Goal: Check status: Check status

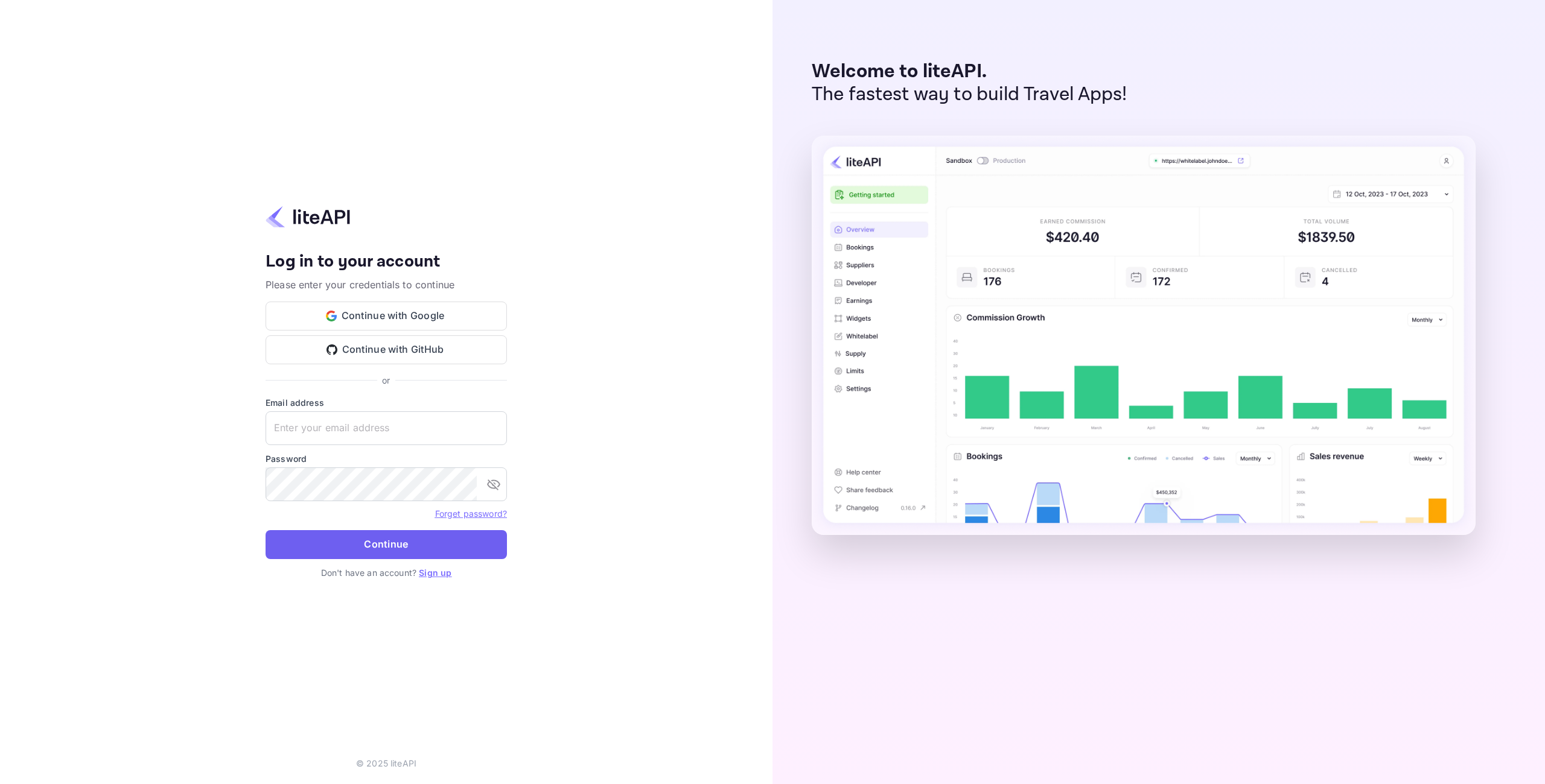
type input "[EMAIL_ADDRESS][DOMAIN_NAME]"
click at [441, 544] on button "Continue" at bounding box center [386, 545] width 242 height 29
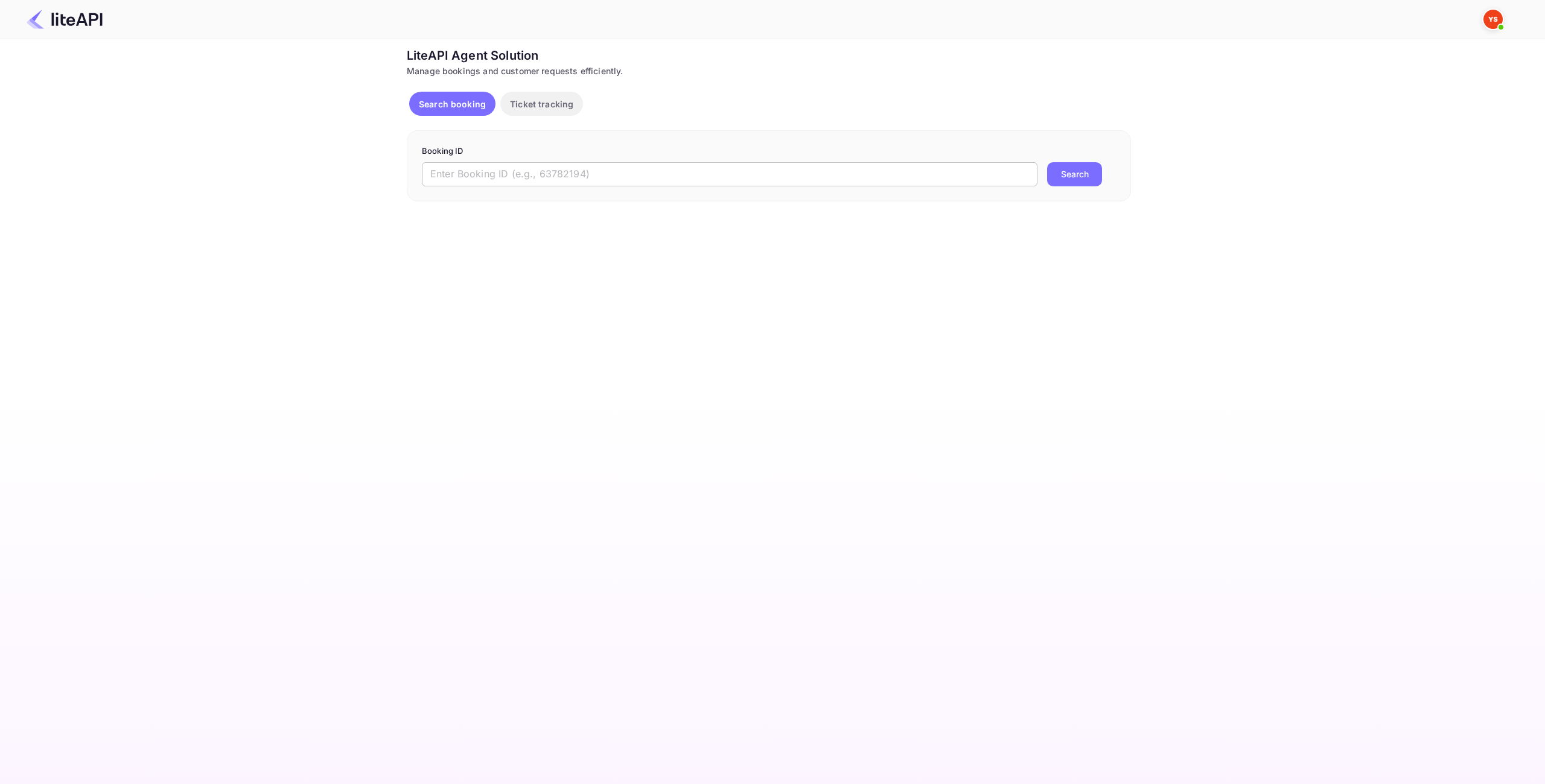
click at [577, 178] on input "text" at bounding box center [730, 174] width 616 height 24
paste input "8940090"
type input "8940090"
click at [1084, 169] on button "Search" at bounding box center [1074, 174] width 55 height 24
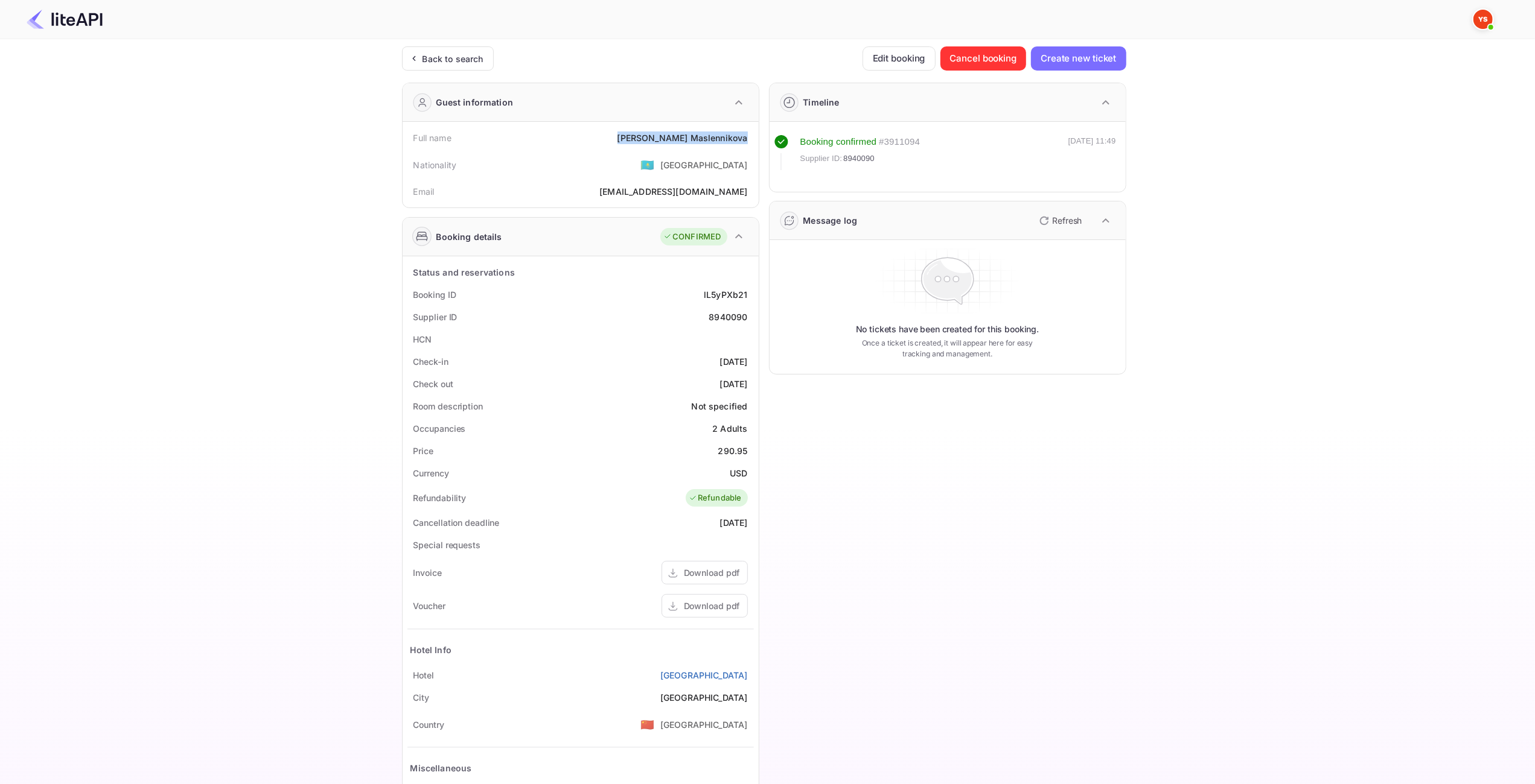
drag, startPoint x: 750, startPoint y: 140, endPoint x: 637, endPoint y: 143, distance: 113.0
click at [637, 143] on div "Full name [PERSON_NAME]" at bounding box center [581, 138] width 346 height 23
copy div "[PERSON_NAME]"
click at [741, 448] on div "290.95" at bounding box center [733, 450] width 30 height 13
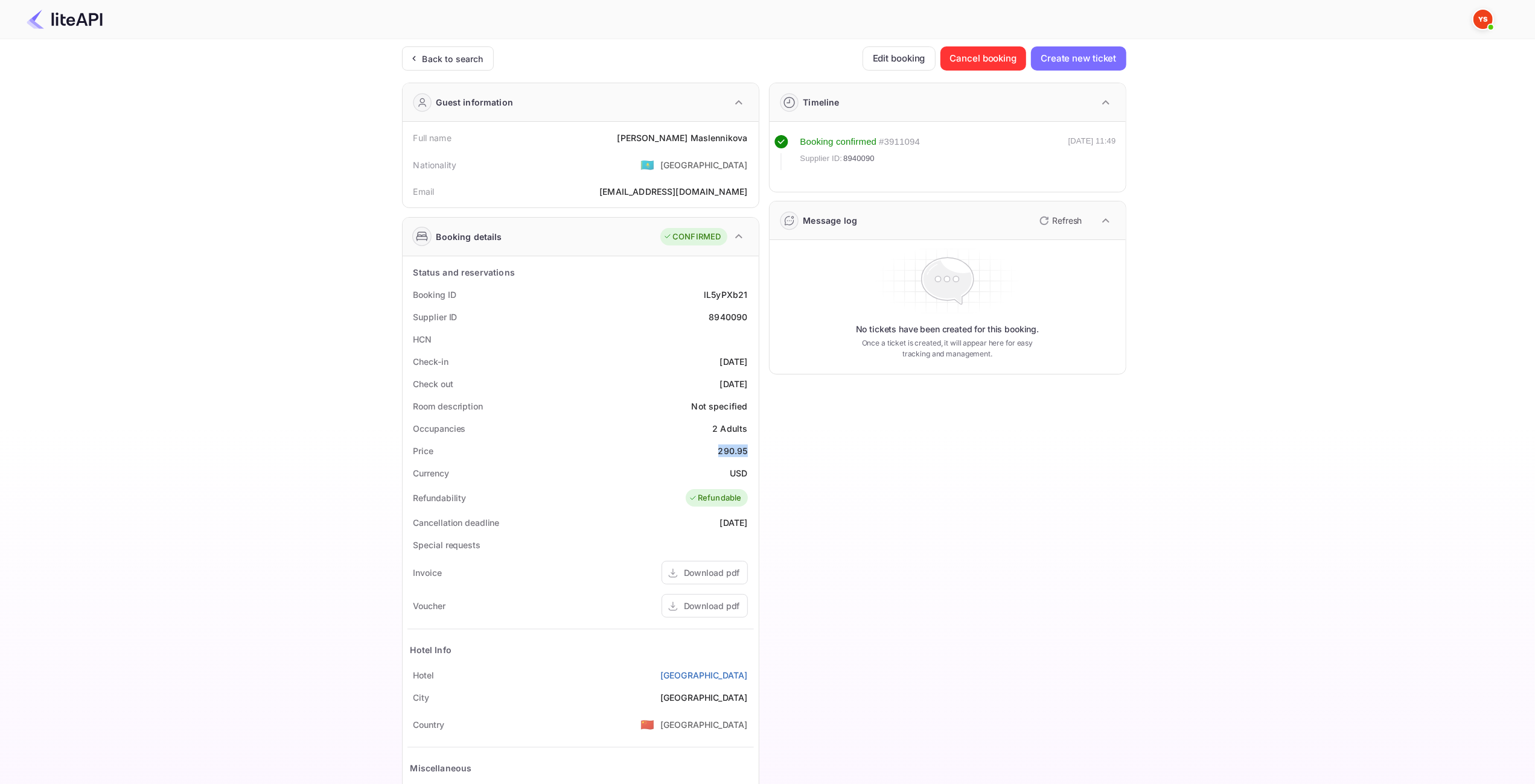
copy div "290.95"
click at [62, 6] on div at bounding box center [763, 19] width 1501 height 36
click at [459, 63] on div "Back to search" at bounding box center [453, 58] width 61 height 13
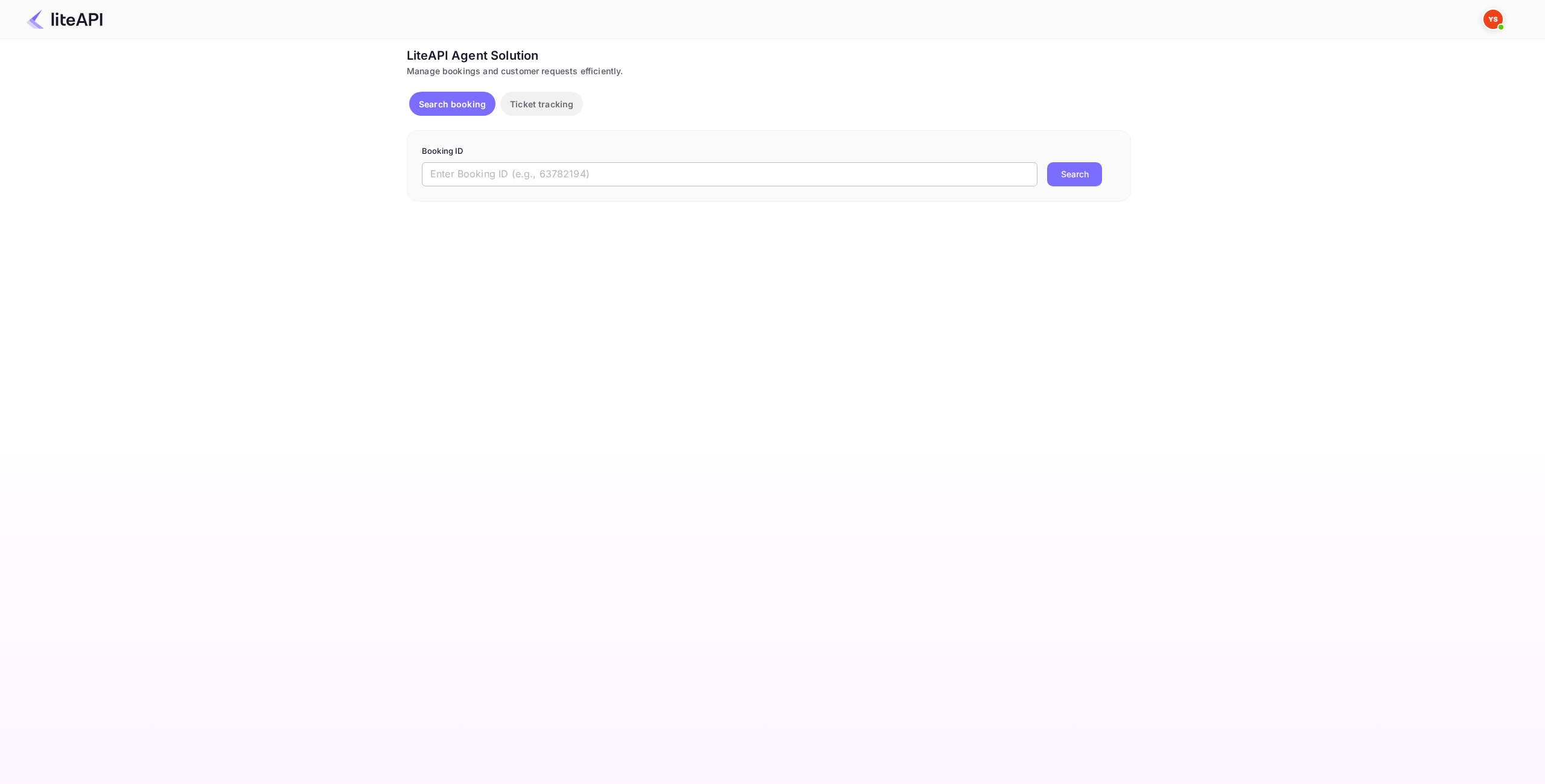
click at [519, 170] on input "text" at bounding box center [730, 174] width 616 height 24
paste input "8940228"
type input "8940228"
click at [1092, 180] on button "Search" at bounding box center [1074, 174] width 55 height 24
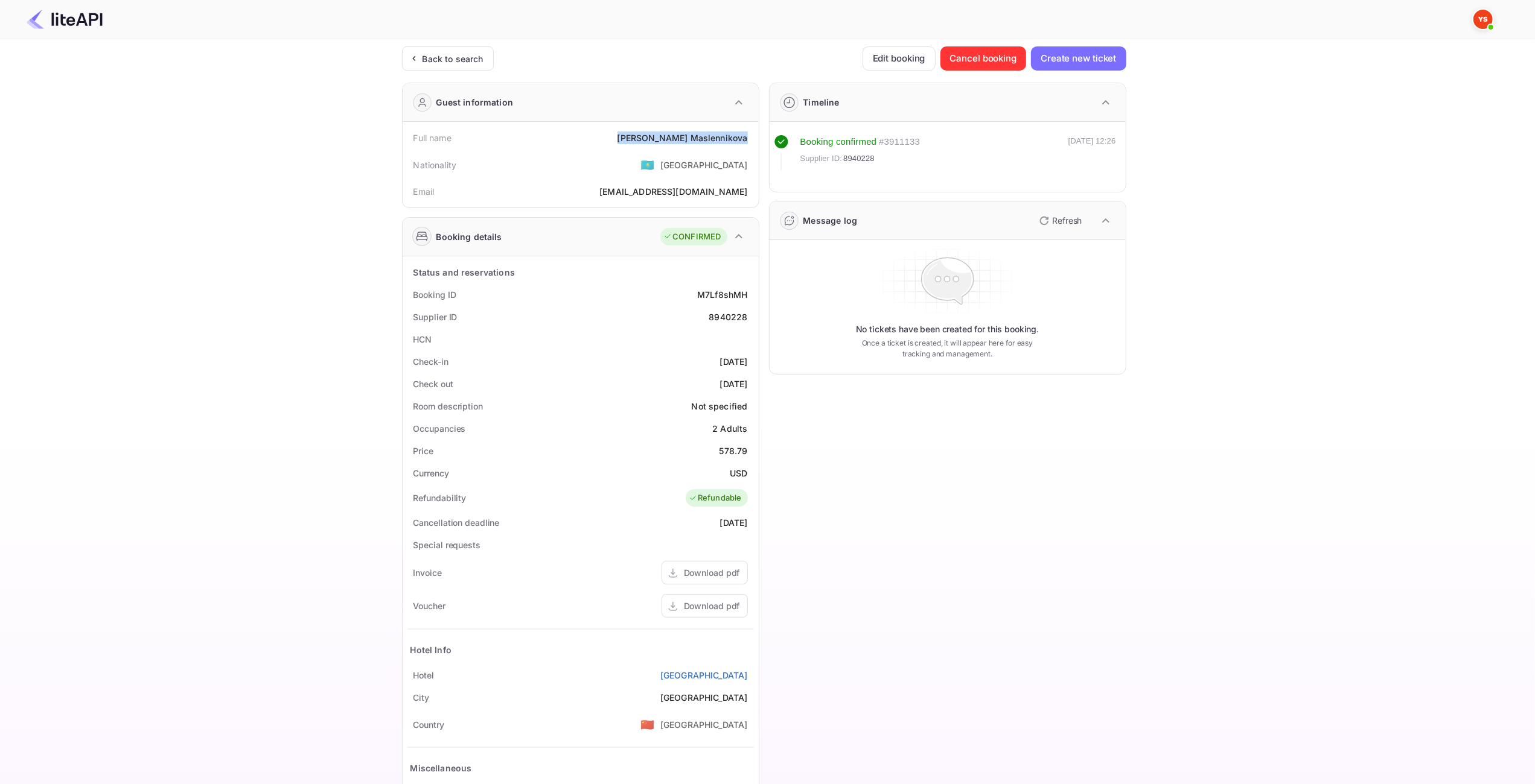
drag, startPoint x: 755, startPoint y: 137, endPoint x: 637, endPoint y: 137, distance: 118.0
click at [637, 137] on div "Full name [PERSON_NAME] Nationality 🇰🇿 [DEMOGRAPHIC_DATA] [PERSON_NAME] [PERSON…" at bounding box center [581, 164] width 356 height 86
copy div "[PERSON_NAME]"
click at [731, 449] on div "578.79" at bounding box center [733, 450] width 29 height 13
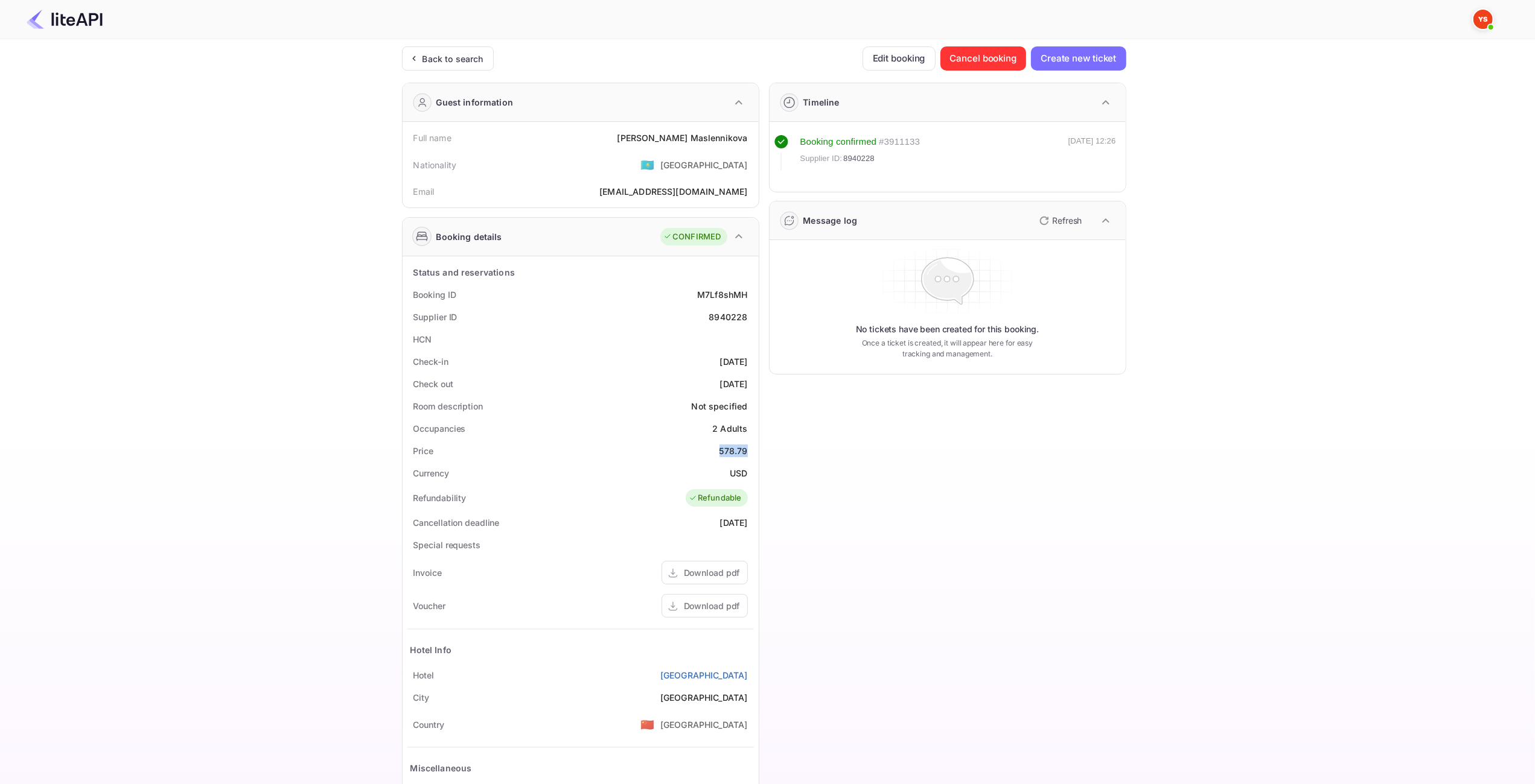
copy div "578.79"
